Goal: Task Accomplishment & Management: Use online tool/utility

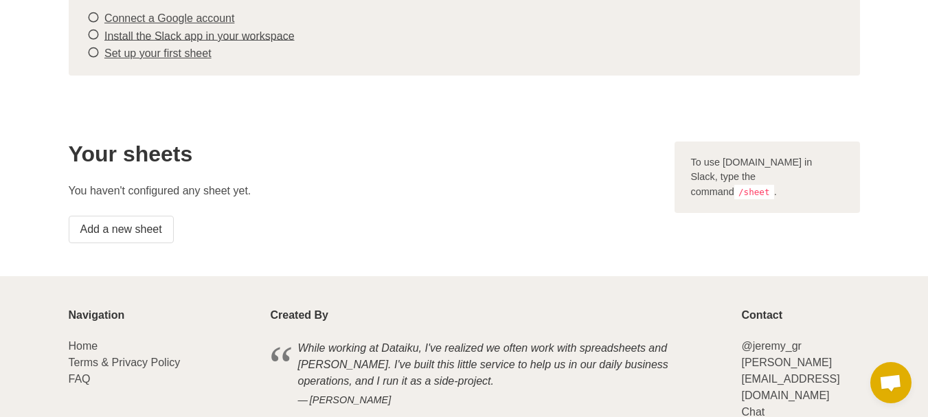
scroll to position [194, 0]
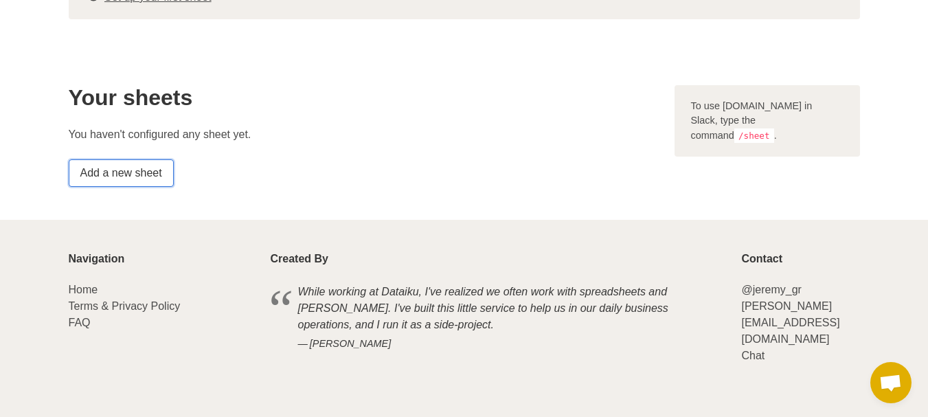
click at [148, 168] on link "Add a new sheet" at bounding box center [121, 172] width 105 height 27
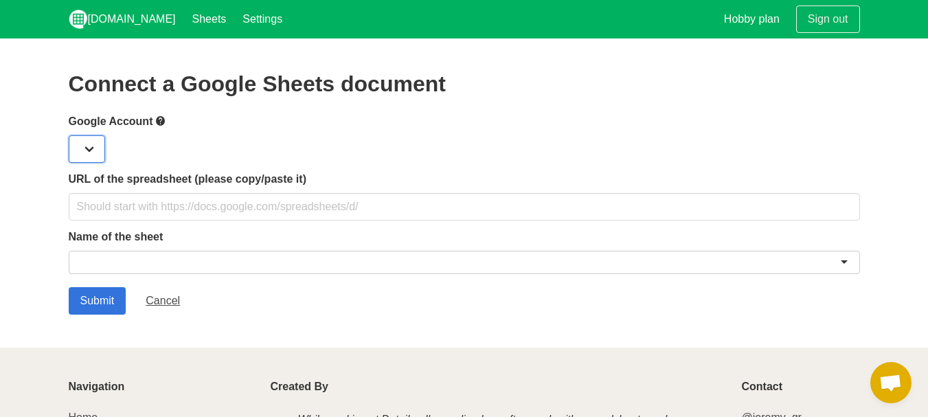
click at [89, 145] on select at bounding box center [87, 148] width 36 height 27
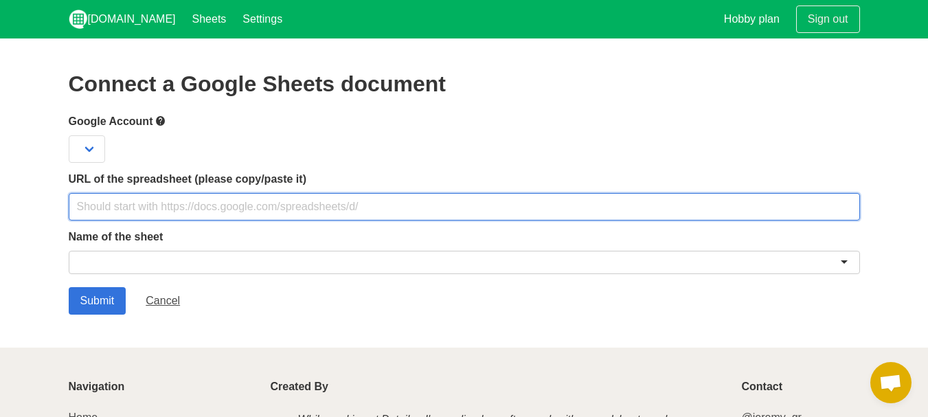
click at [98, 197] on input "text" at bounding box center [464, 206] width 791 height 27
paste input "UWT-JHB"
paste input "https://docs.google.com/spreadsheets/d/1XB6E2xVTxcD1FVHdVEaaKLwexkdXgRdMabWHY-d…"
type input "https://docs.google.com/spreadsheets/d/1XB6E2xVTxcD1FVHdVEaaKLwexkdXgRdMabWHY-d…"
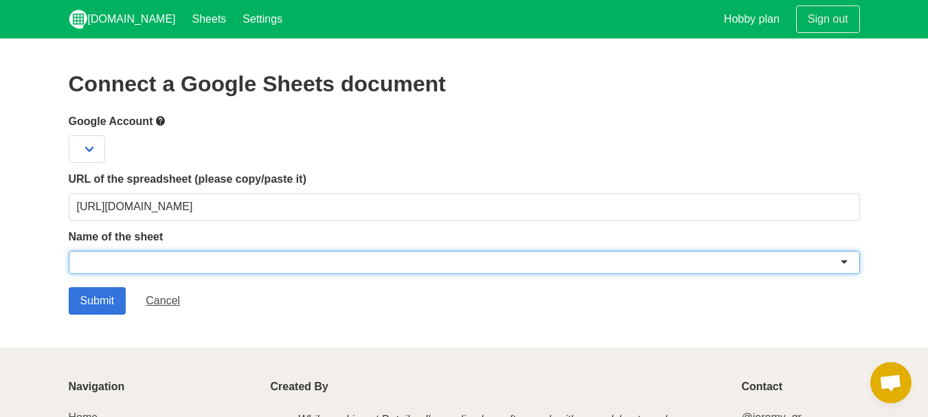
click at [171, 262] on div at bounding box center [464, 262] width 791 height 23
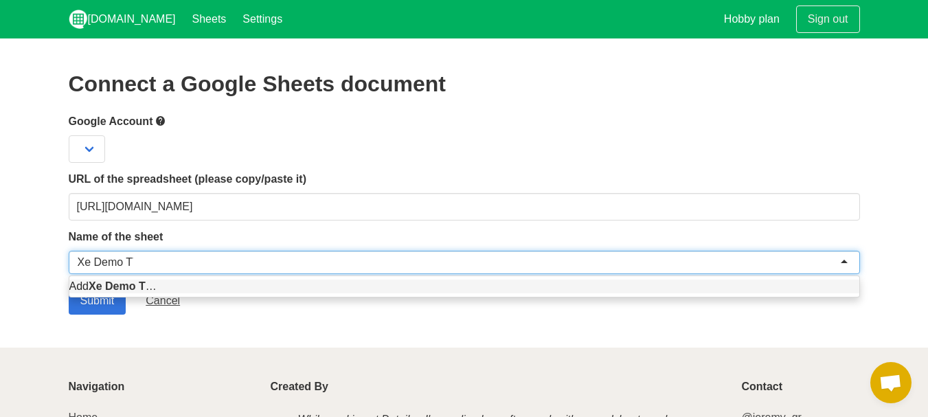
type input "Xe Demo TVC"
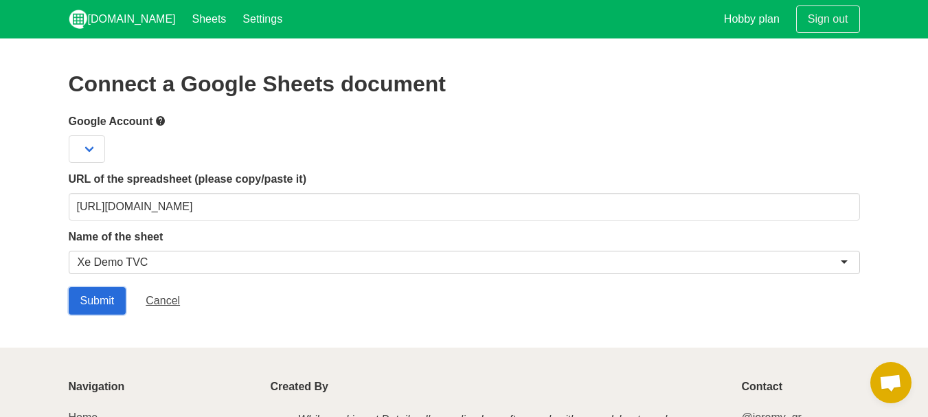
click at [106, 292] on input "Submit" at bounding box center [98, 300] width 58 height 27
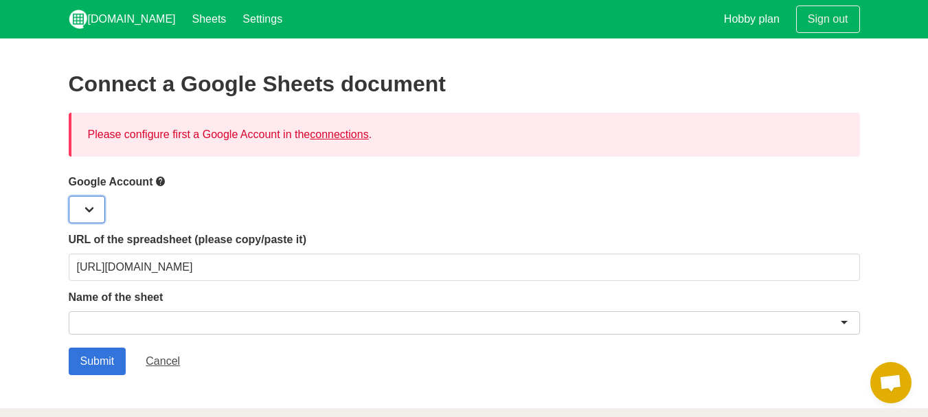
click at [102, 205] on select at bounding box center [87, 209] width 36 height 27
drag, startPoint x: 88, startPoint y: 209, endPoint x: 89, endPoint y: 216, distance: 6.9
click at [88, 209] on select at bounding box center [87, 209] width 36 height 27
click at [89, 212] on select at bounding box center [87, 209] width 36 height 27
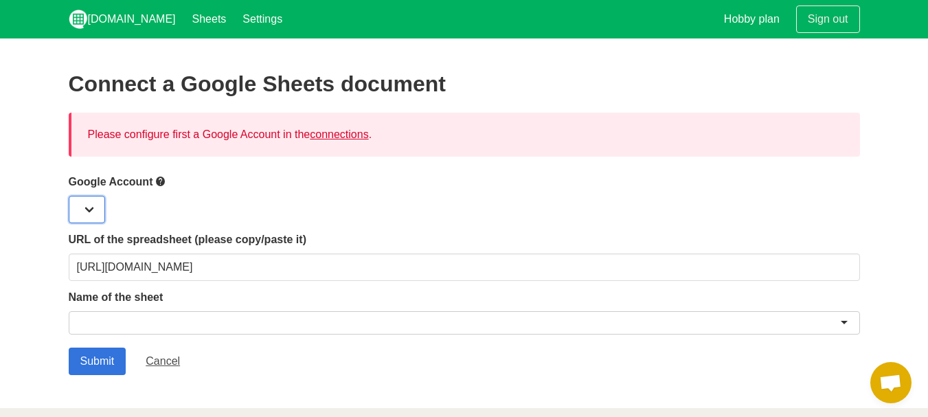
click at [89, 212] on select at bounding box center [87, 209] width 36 height 27
click at [149, 323] on div at bounding box center [464, 322] width 791 height 23
click at [354, 135] on link "connections" at bounding box center [339, 134] width 58 height 12
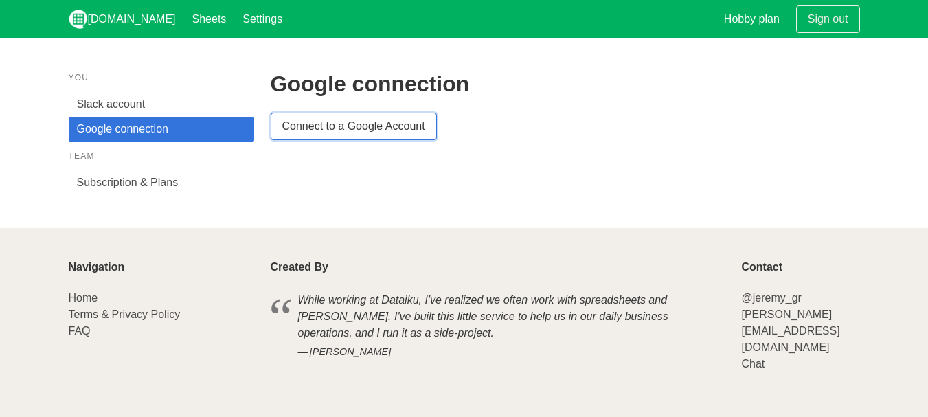
click at [334, 132] on link "Connect to a Google Account" at bounding box center [354, 126] width 166 height 27
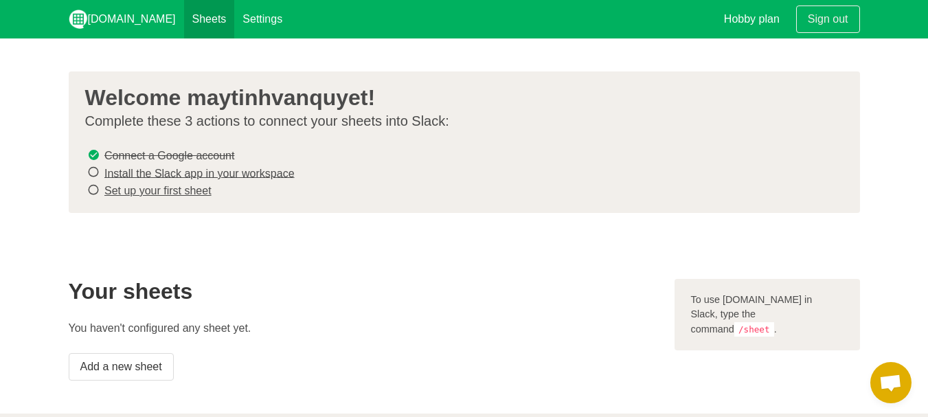
click at [184, 27] on link "Sheets" at bounding box center [209, 19] width 51 height 38
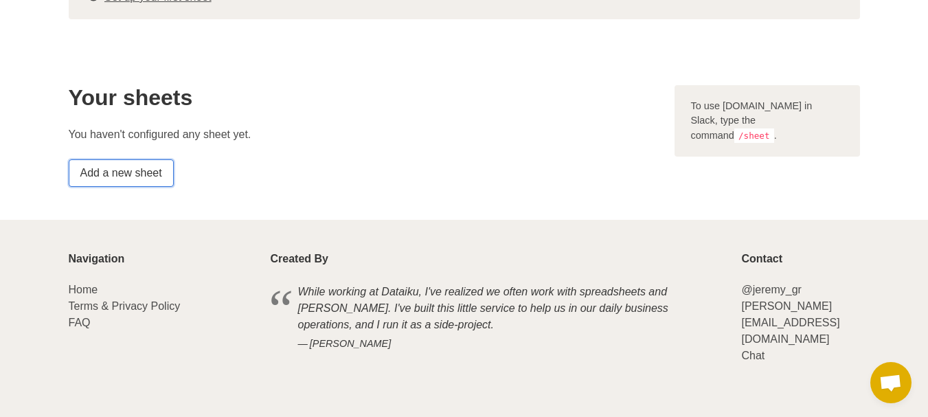
click at [156, 168] on link "Add a new sheet" at bounding box center [121, 172] width 105 height 27
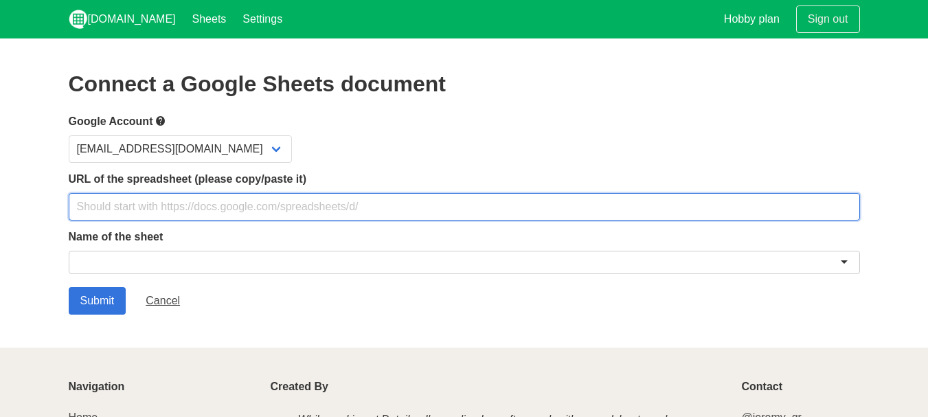
click at [242, 207] on input "text" at bounding box center [464, 206] width 791 height 27
paste input "[URL][DOMAIN_NAME]"
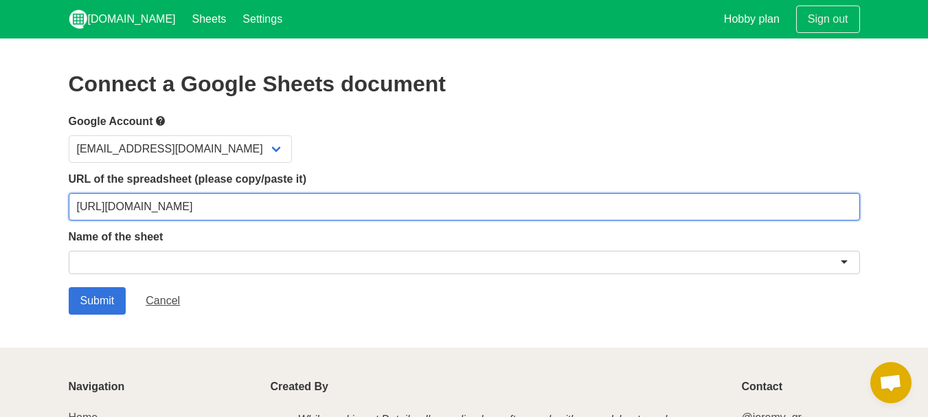
type input "[URL][DOMAIN_NAME]"
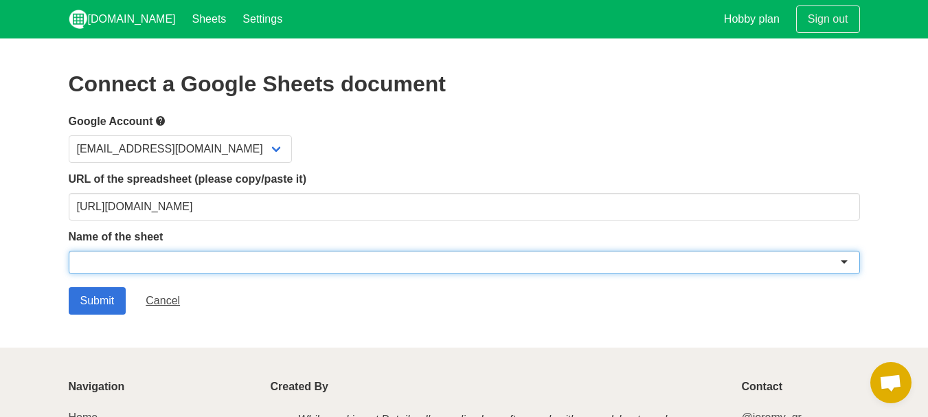
click at [236, 260] on div at bounding box center [464, 262] width 791 height 23
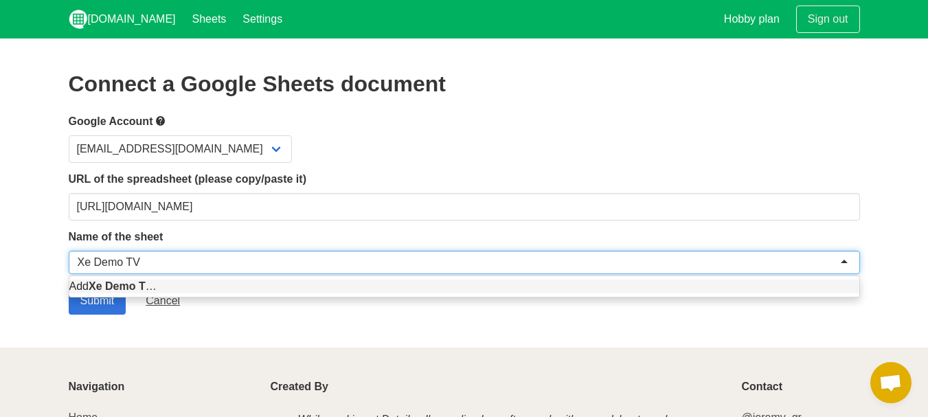
type input "Xe Demo TVC"
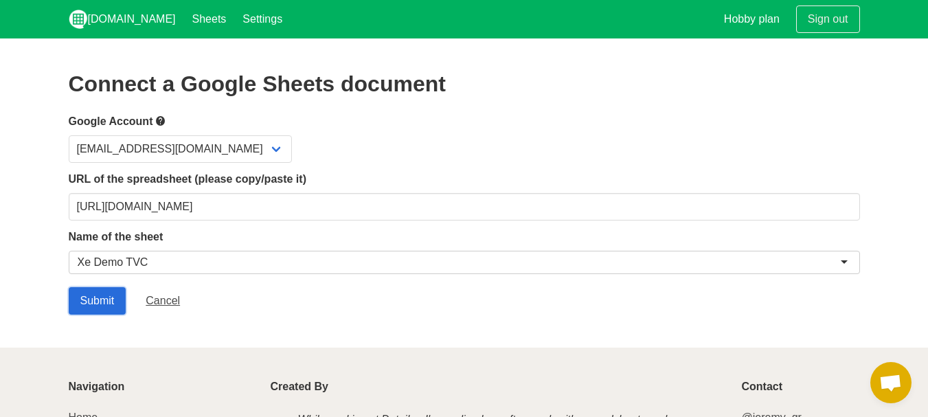
click at [120, 293] on input "Submit" at bounding box center [98, 300] width 58 height 27
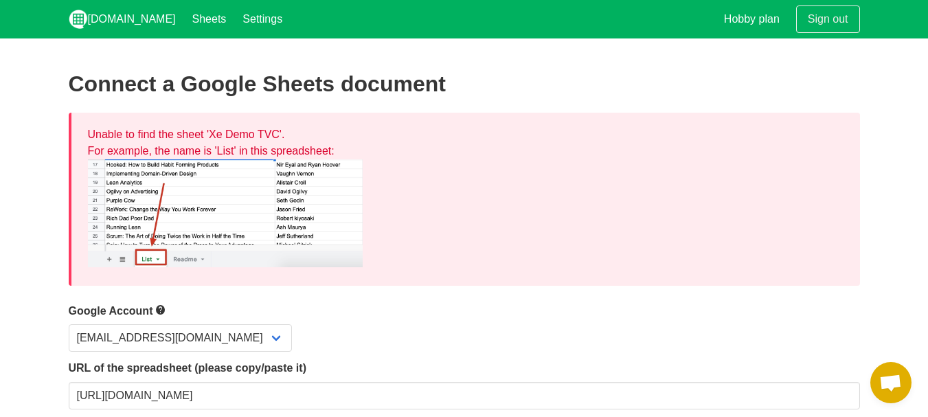
click at [178, 132] on div "Unable to find the sheet 'Xe Demo TVC'. For example, the name is 'List' in this…" at bounding box center [464, 199] width 791 height 173
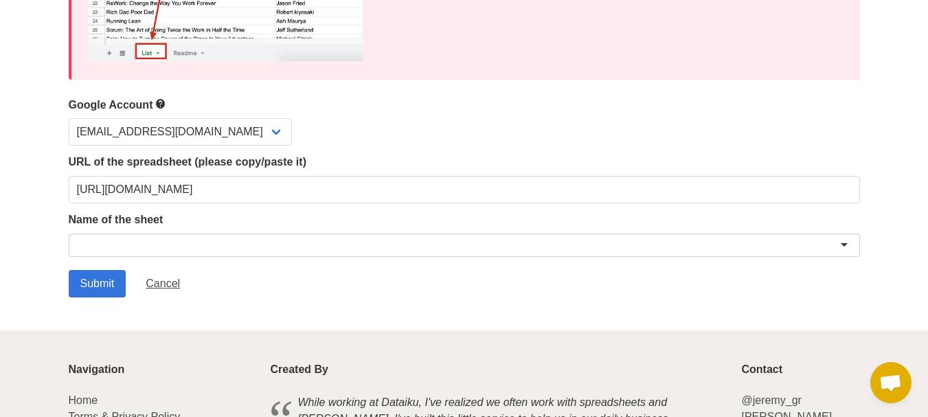
click at [847, 247] on div at bounding box center [464, 244] width 791 height 23
click at [106, 277] on input "Submit" at bounding box center [98, 283] width 58 height 27
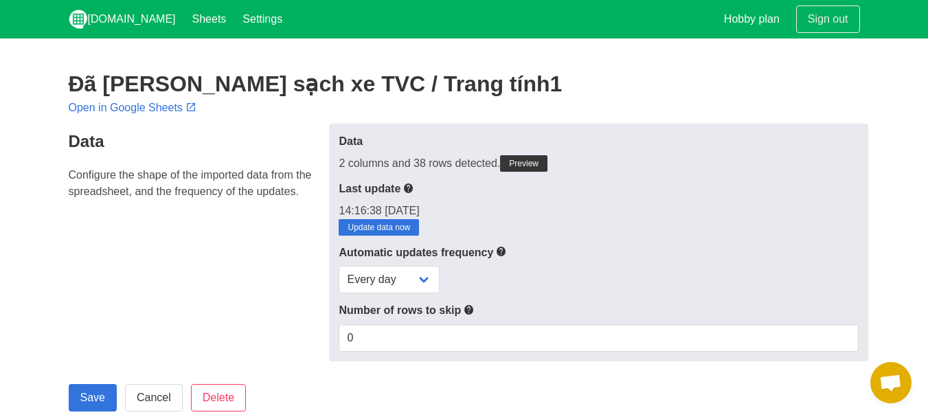
click at [216, 185] on p "Configure the shape of the imported data from the spreadsheet, and the frequenc…" at bounding box center [195, 183] width 253 height 33
click at [217, 185] on p "Configure the shape of the imported data from the spreadsheet, and the frequenc…" at bounding box center [195, 183] width 253 height 33
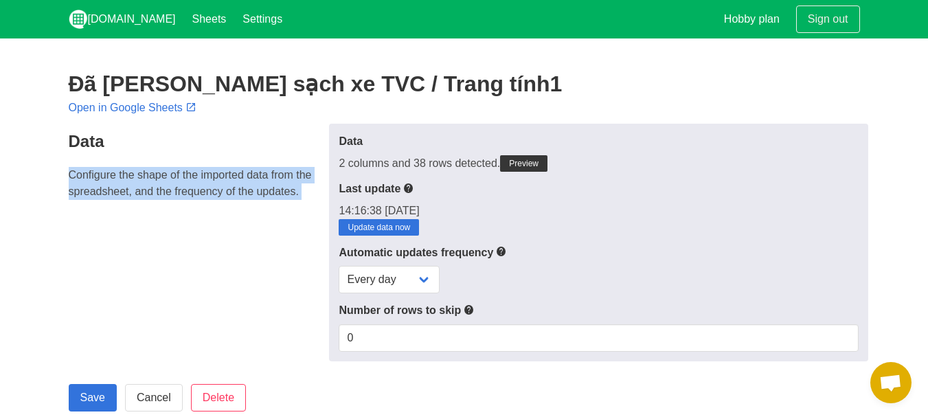
click at [218, 185] on p "Configure the shape of the imported data from the spreadsheet, and the frequenc…" at bounding box center [195, 183] width 253 height 33
click at [527, 167] on link "Preview" at bounding box center [523, 163] width 47 height 16
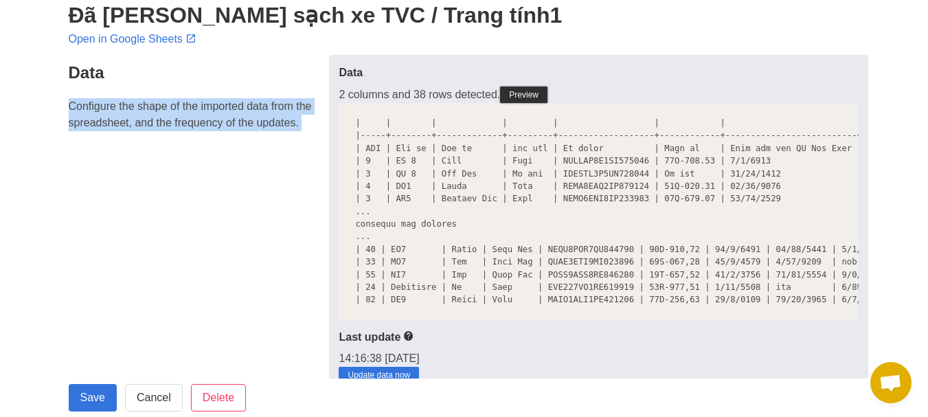
click at [525, 100] on link "Preview" at bounding box center [523, 95] width 47 height 16
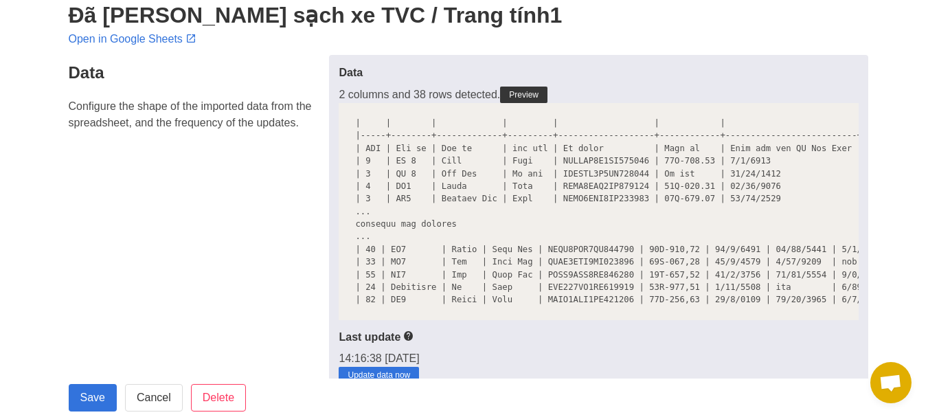
click at [514, 104] on pre at bounding box center [598, 211] width 519 height 217
click at [517, 100] on link "Preview" at bounding box center [523, 95] width 47 height 16
click at [517, 97] on link "Preview" at bounding box center [523, 95] width 47 height 16
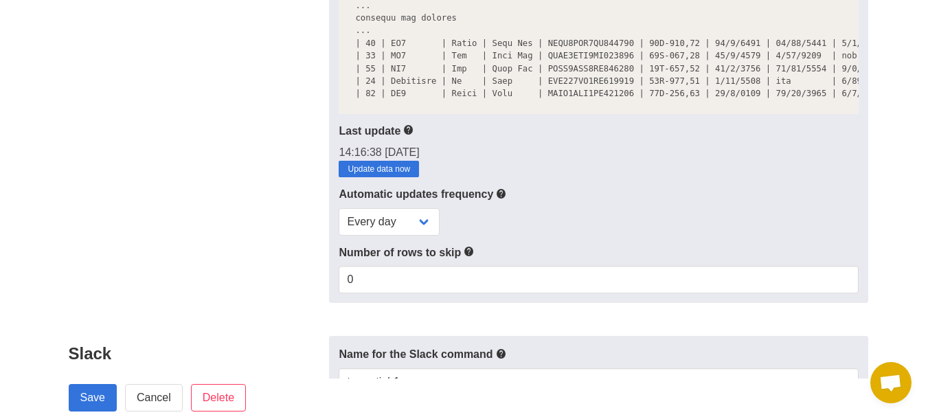
click at [421, 256] on label "Number of rows to skip" at bounding box center [598, 252] width 519 height 17
click at [418, 260] on label "Number of rows to skip" at bounding box center [598, 252] width 519 height 17
click at [417, 260] on label "Number of rows to skip" at bounding box center [598, 252] width 519 height 17
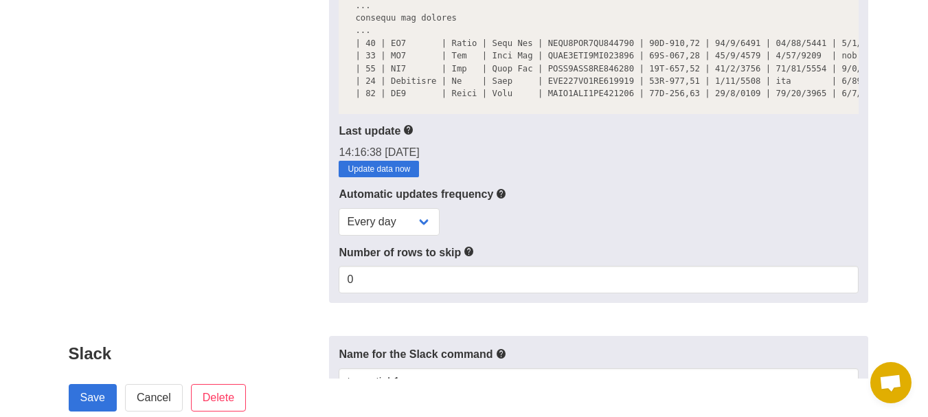
click at [576, 254] on label "Number of rows to skip" at bounding box center [598, 252] width 519 height 17
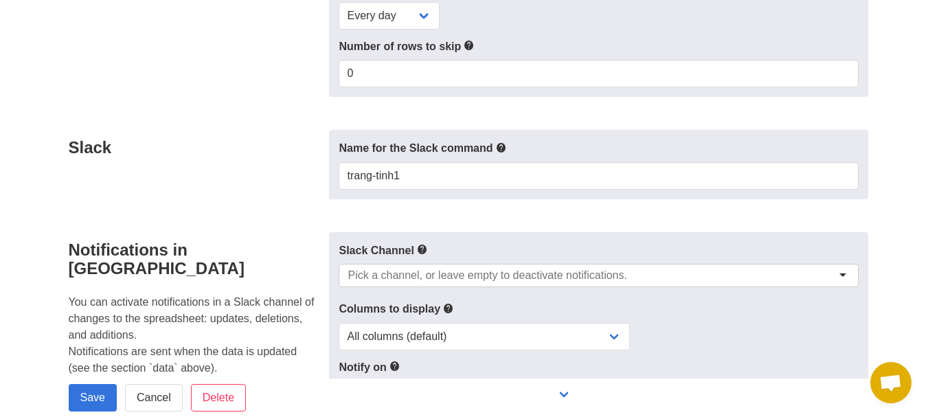
scroll to position [618, 0]
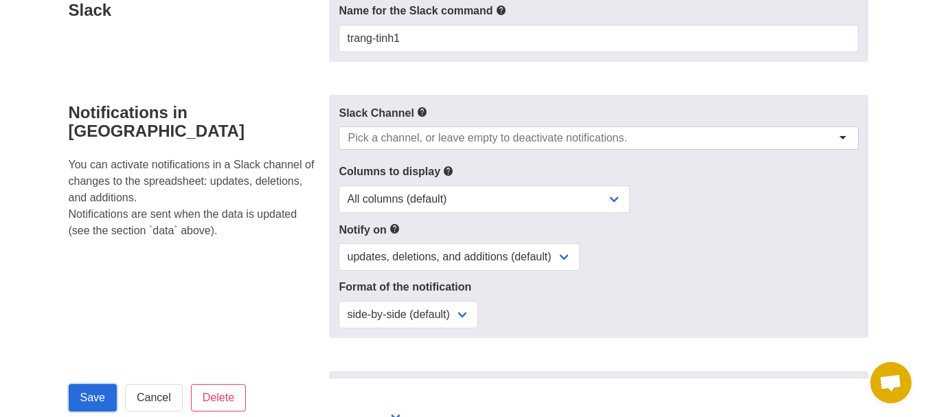
click at [95, 392] on input "Save" at bounding box center [93, 397] width 48 height 27
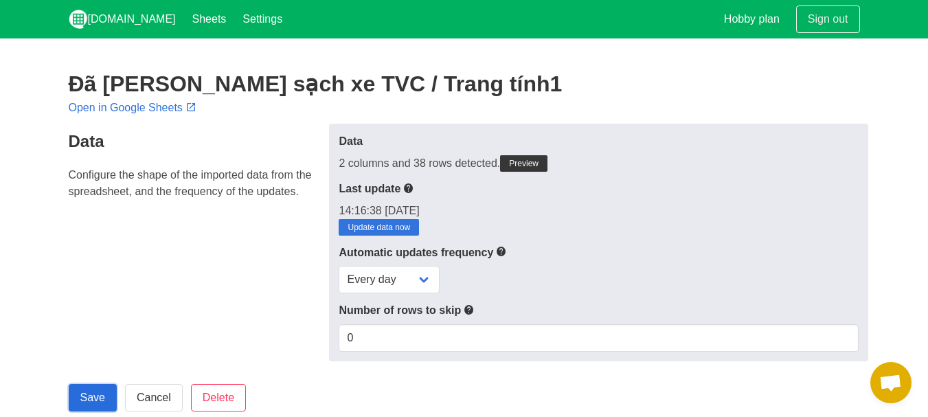
click at [106, 393] on input "Save" at bounding box center [93, 397] width 48 height 27
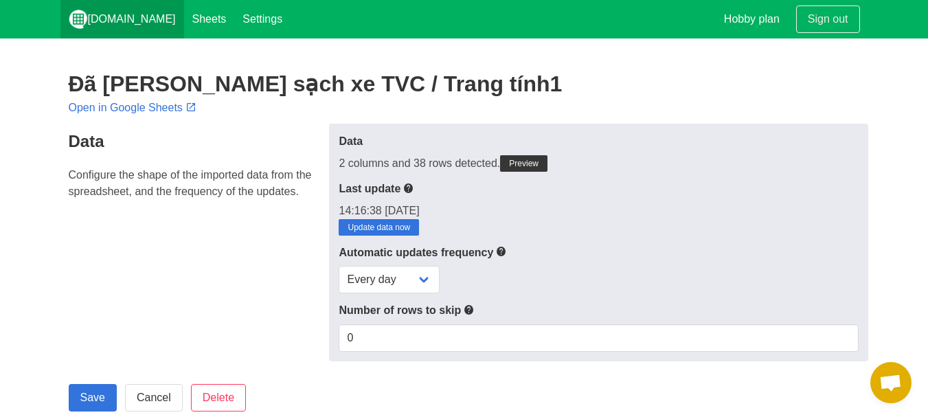
click at [133, 16] on link "[DOMAIN_NAME]" at bounding box center [122, 19] width 124 height 38
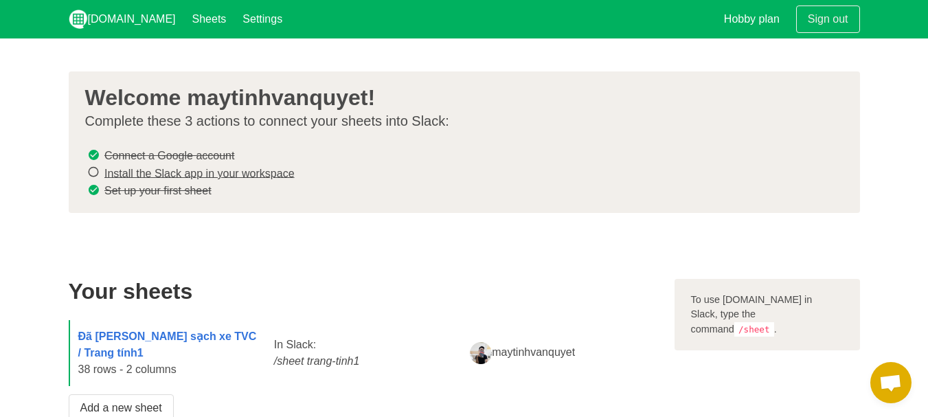
click at [271, 175] on link "Install the Slack app in your workspace" at bounding box center [199, 173] width 190 height 12
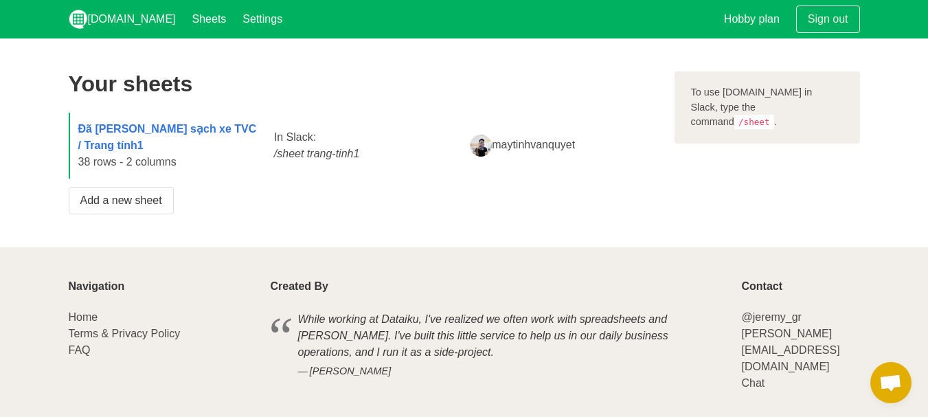
click at [703, 88] on div "To use [DOMAIN_NAME] in Slack, type the command /sheet ." at bounding box center [766, 107] width 185 height 72
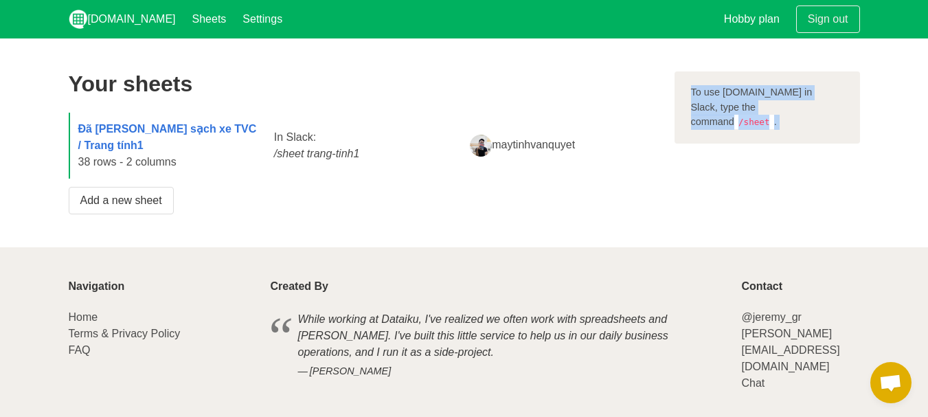
click at [703, 88] on div "To use [DOMAIN_NAME] in Slack, type the command /sheet ." at bounding box center [766, 107] width 185 height 72
click at [642, 151] on div "maytinhvanquyet" at bounding box center [559, 145] width 196 height 38
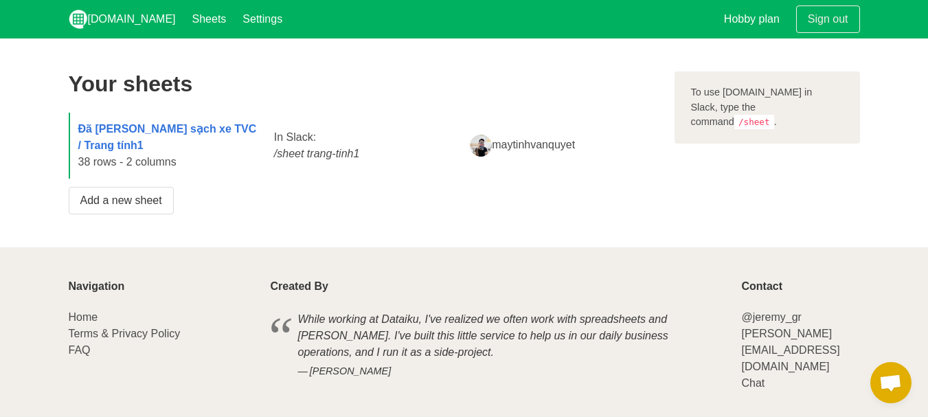
click at [705, 163] on div "To use [DOMAIN_NAME] in Slack, type the command /sheet ." at bounding box center [767, 142] width 202 height 159
click at [139, 31] on link "[DOMAIN_NAME]" at bounding box center [122, 19] width 124 height 38
click at [194, 26] on link "Sheets" at bounding box center [209, 19] width 51 height 38
click at [774, 115] on code "/sheet" at bounding box center [754, 122] width 40 height 14
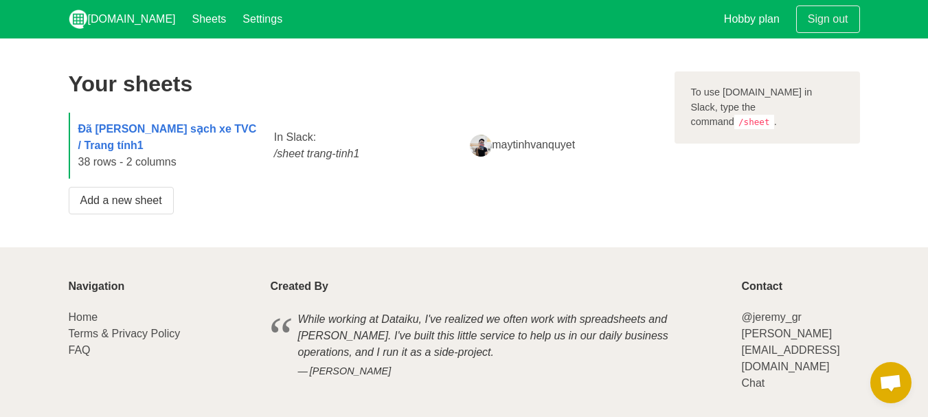
click at [801, 93] on div "To use Sheet.chat in Slack, type the command /sheet ." at bounding box center [766, 107] width 185 height 72
click at [878, 378] on span "Open chat" at bounding box center [890, 382] width 41 height 41
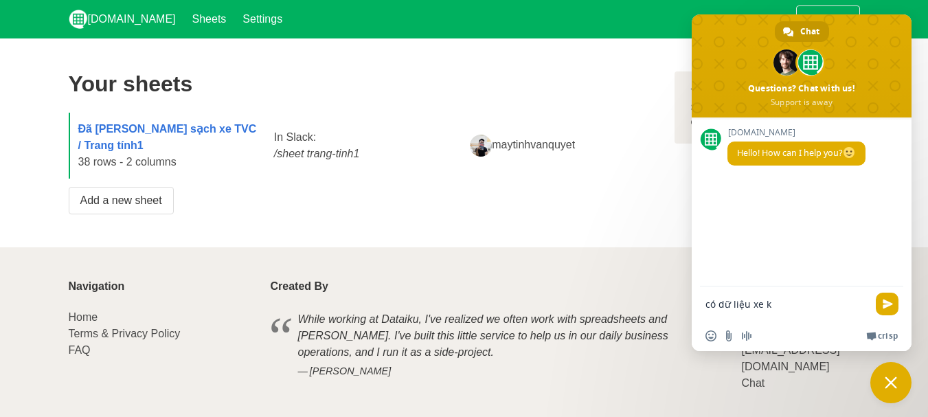
type textarea "có dữ liệu xe ko"
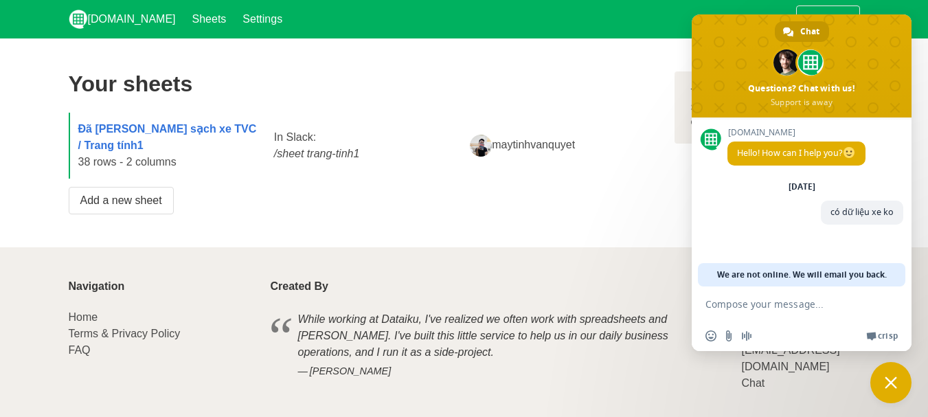
click at [562, 213] on section "Your sheets Đã làm sạch xe TVC / Trang tính1 38 rows - 2 columns In Slack: /she…" at bounding box center [464, 142] width 928 height 209
click at [903, 382] on span "Close chat" at bounding box center [890, 382] width 41 height 41
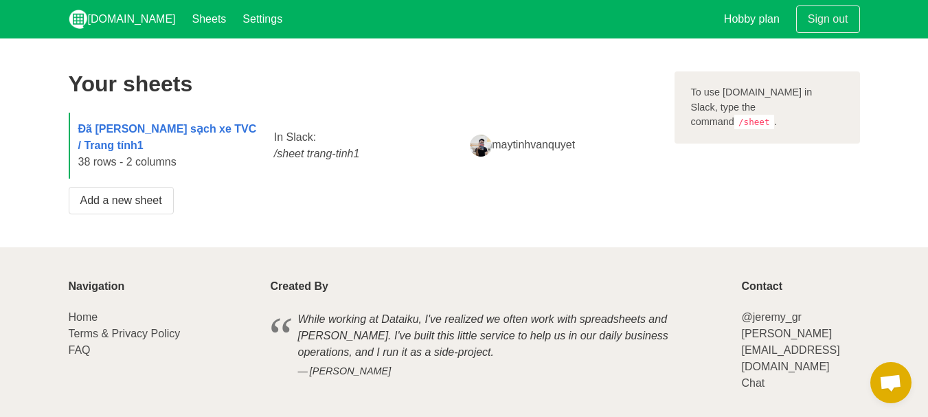
click at [891, 378] on span "Open chat" at bounding box center [890, 383] width 23 height 19
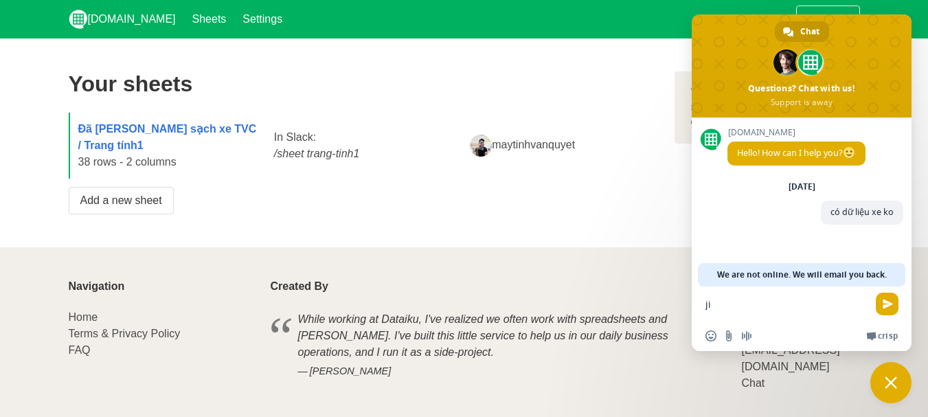
type textarea "j"
type textarea "hi"
click at [890, 374] on span "Close chat" at bounding box center [890, 382] width 41 height 41
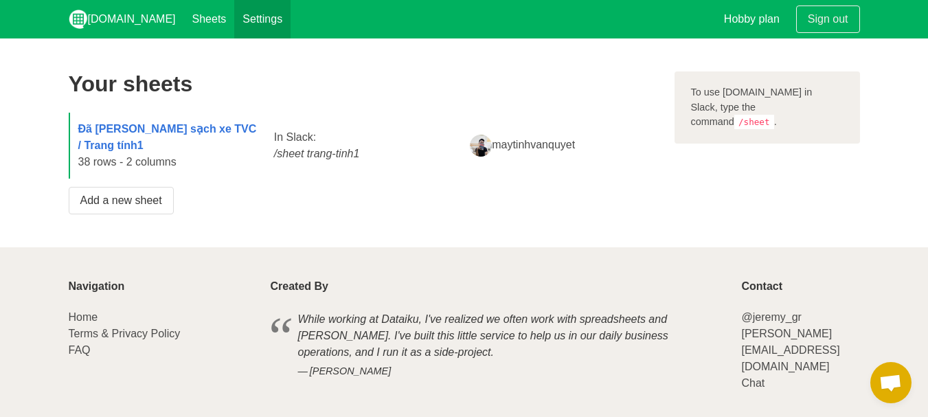
click at [234, 23] on link "Settings" at bounding box center [262, 19] width 56 height 38
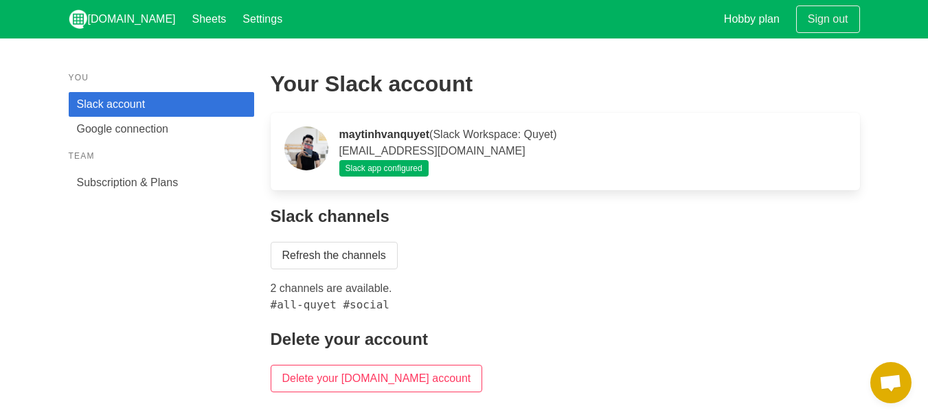
scroll to position [5, 0]
click at [89, 16] on link "[DOMAIN_NAME]" at bounding box center [122, 19] width 124 height 38
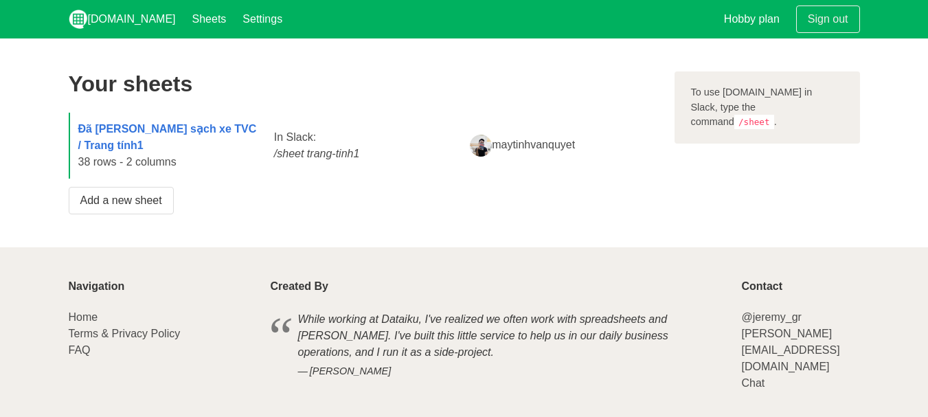
click at [730, 95] on div "To use [DOMAIN_NAME] in Slack, type the command /sheet ." at bounding box center [766, 107] width 185 height 72
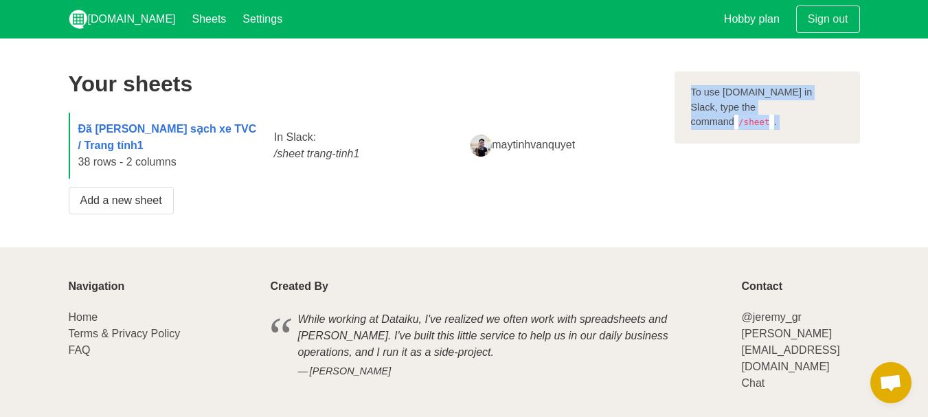
click at [730, 95] on div "To use [DOMAIN_NAME] in Slack, type the command /sheet ." at bounding box center [766, 107] width 185 height 72
click at [724, 111] on div "To use [DOMAIN_NAME] in Slack, type the command /sheet ." at bounding box center [766, 107] width 185 height 72
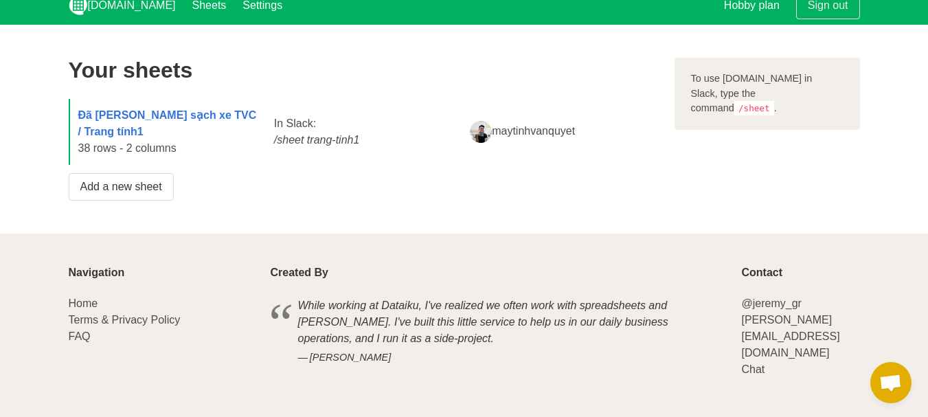
scroll to position [0, 0]
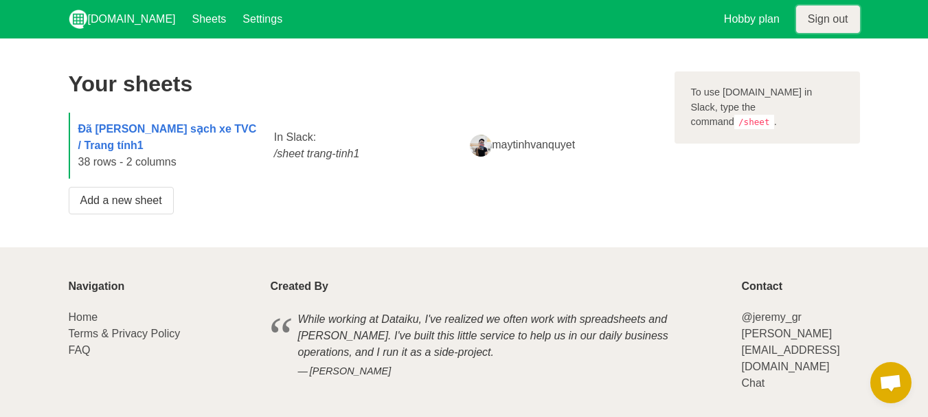
click at [818, 22] on link "Sign out" at bounding box center [828, 18] width 64 height 27
